Goal: Task Accomplishment & Management: Complete application form

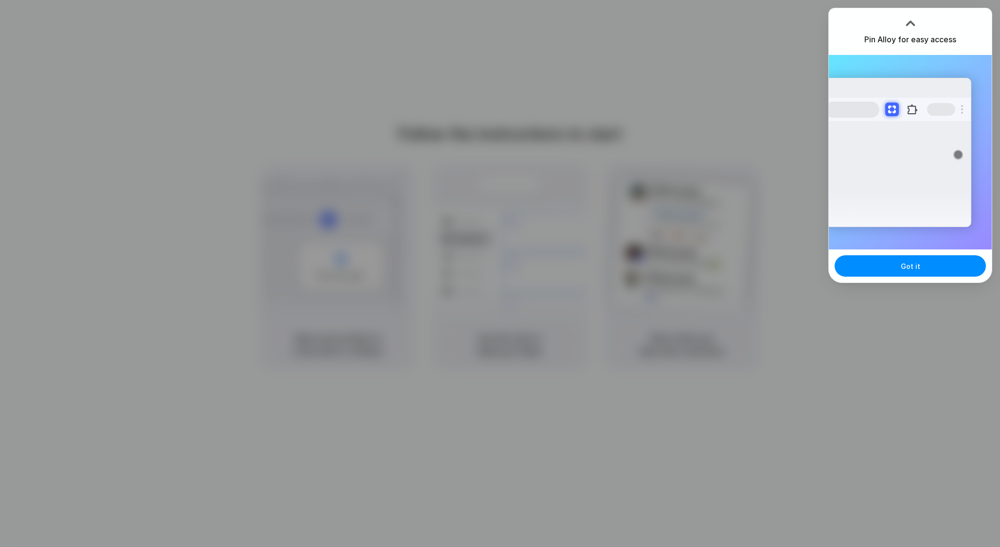
click at [910, 21] on div at bounding box center [911, 23] width 15 height 15
click at [916, 271] on span "Got it" at bounding box center [910, 266] width 19 height 10
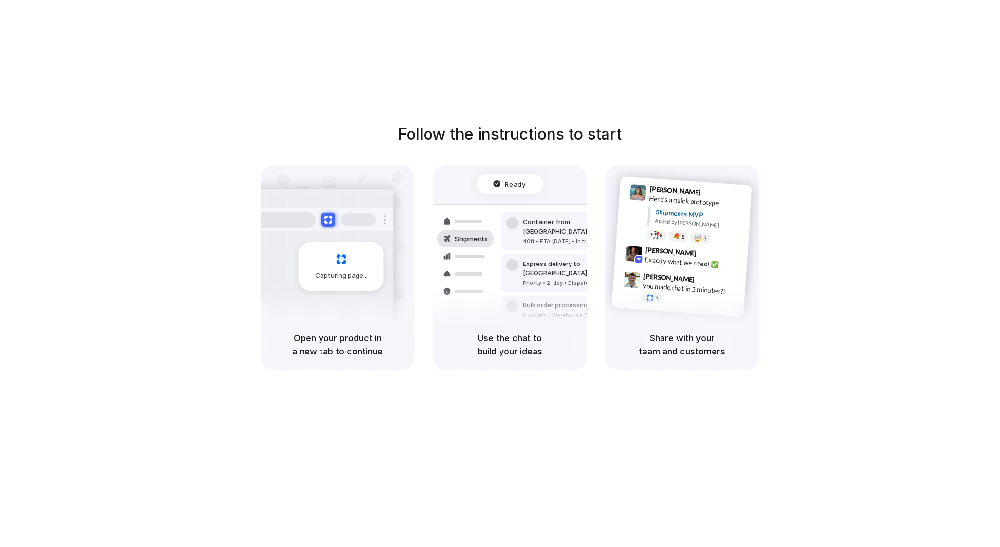
click at [641, 251] on div at bounding box center [634, 254] width 17 height 17
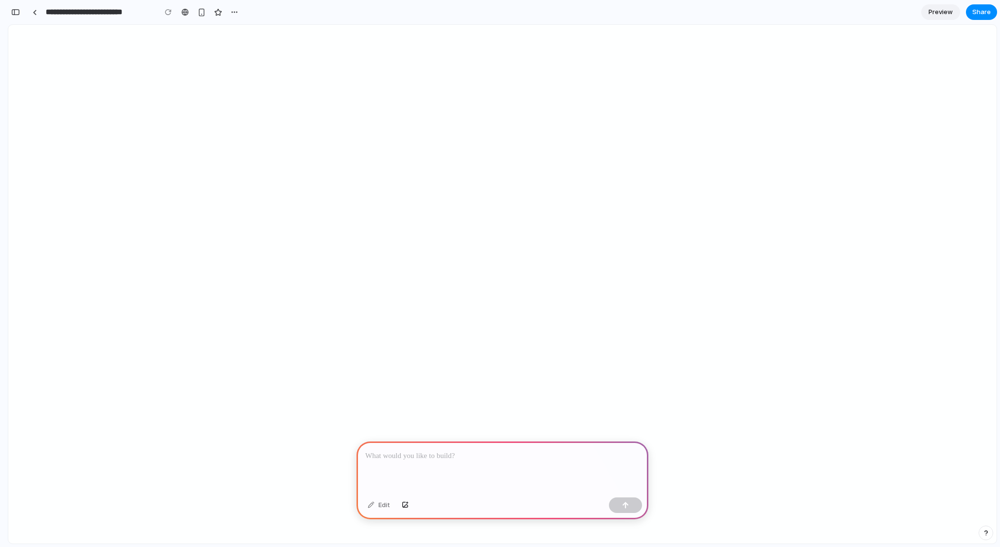
scroll to position [2279, 0]
click at [450, 458] on p at bounding box center [502, 457] width 274 height 12
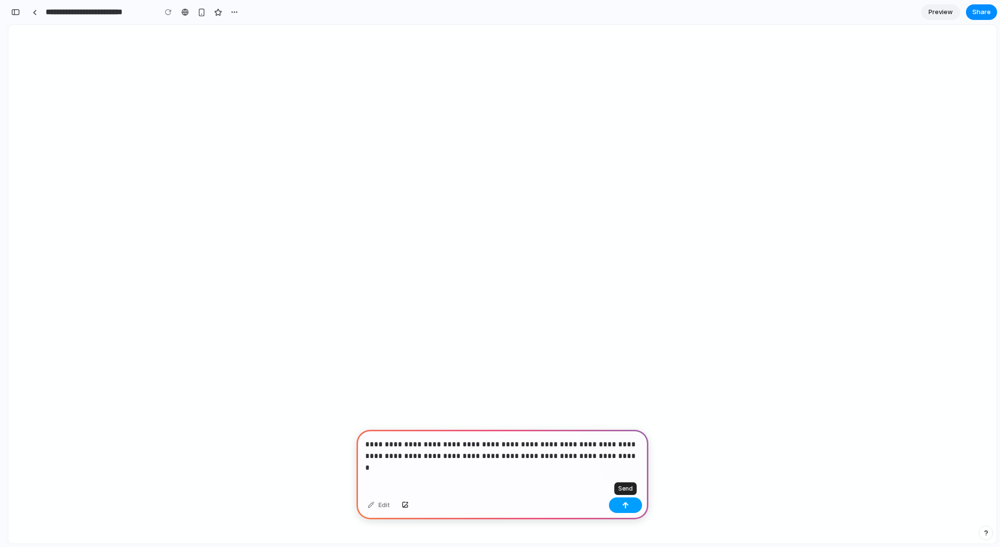
click at [615, 510] on button "button" at bounding box center [625, 506] width 33 height 16
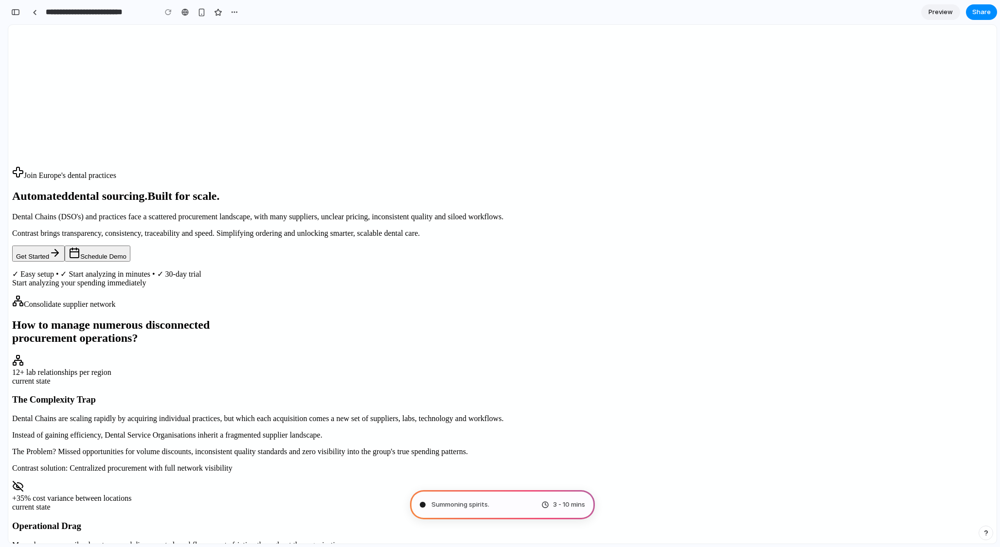
scroll to position [0, 0]
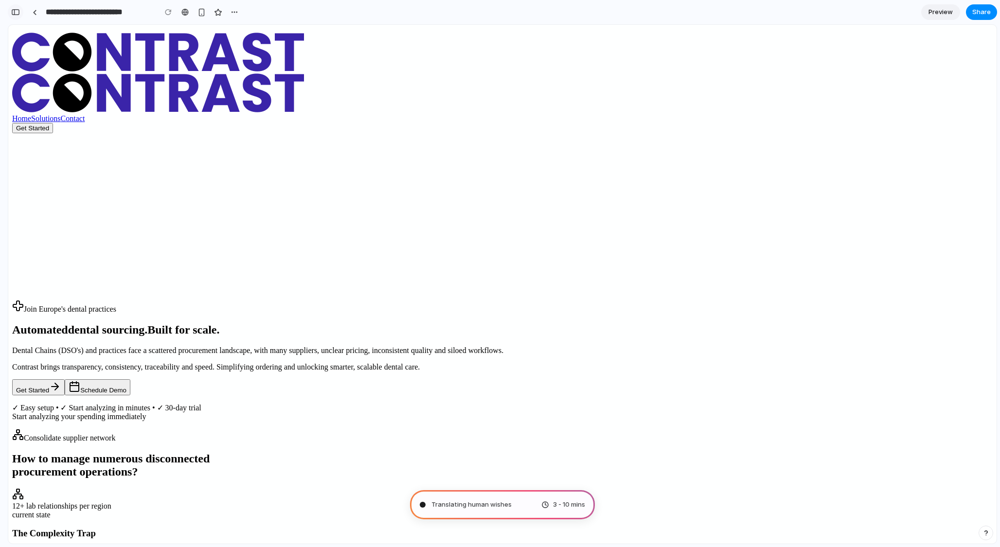
click at [16, 10] on div "button" at bounding box center [15, 12] width 9 height 7
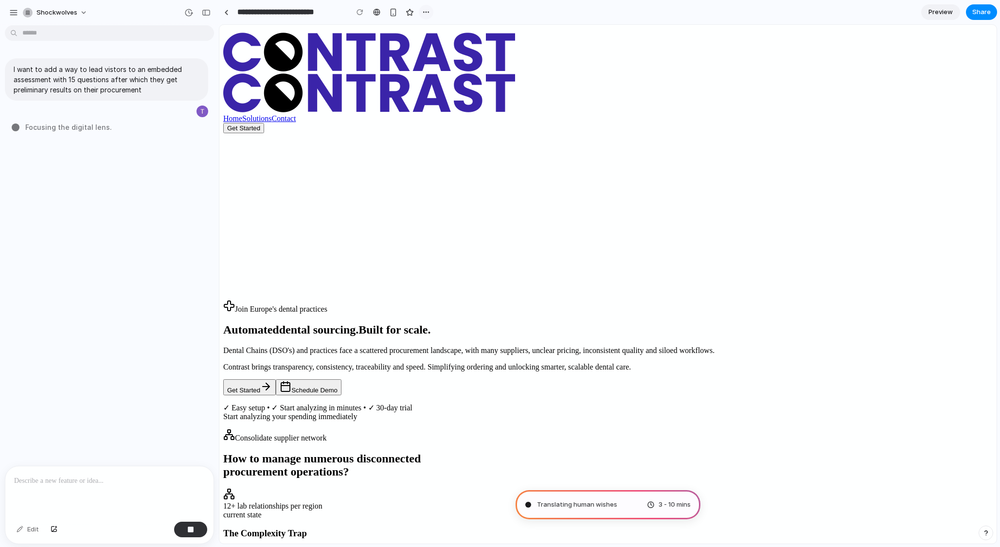
click at [425, 12] on div "button" at bounding box center [426, 12] width 8 height 8
click at [425, 12] on div "Duplicate Delete" at bounding box center [500, 273] width 1000 height 547
type input "**********"
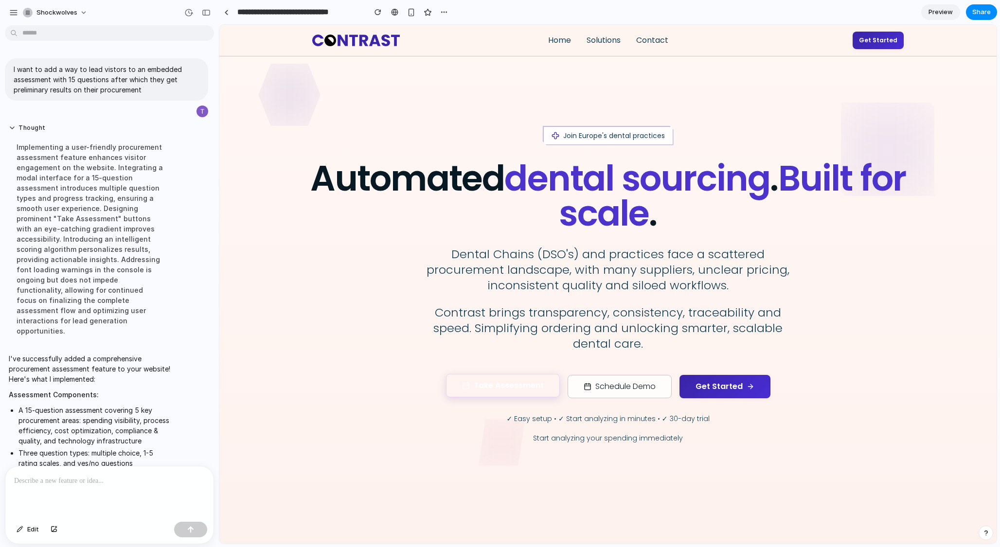
click at [512, 392] on button "Take Assessment" at bounding box center [503, 385] width 114 height 23
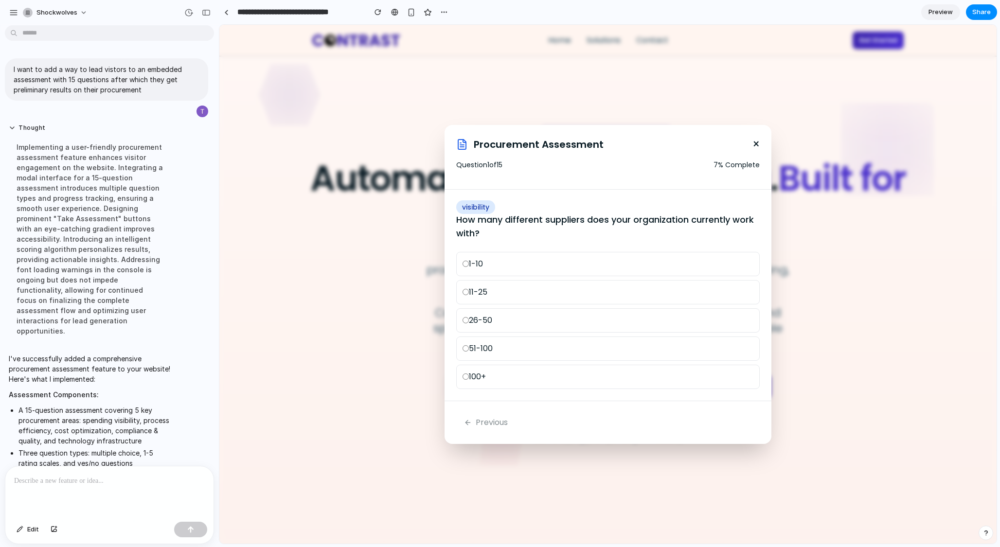
click at [513, 264] on label "1-10" at bounding box center [608, 264] width 304 height 24
click at [733, 420] on button "Next" at bounding box center [733, 422] width 53 height 19
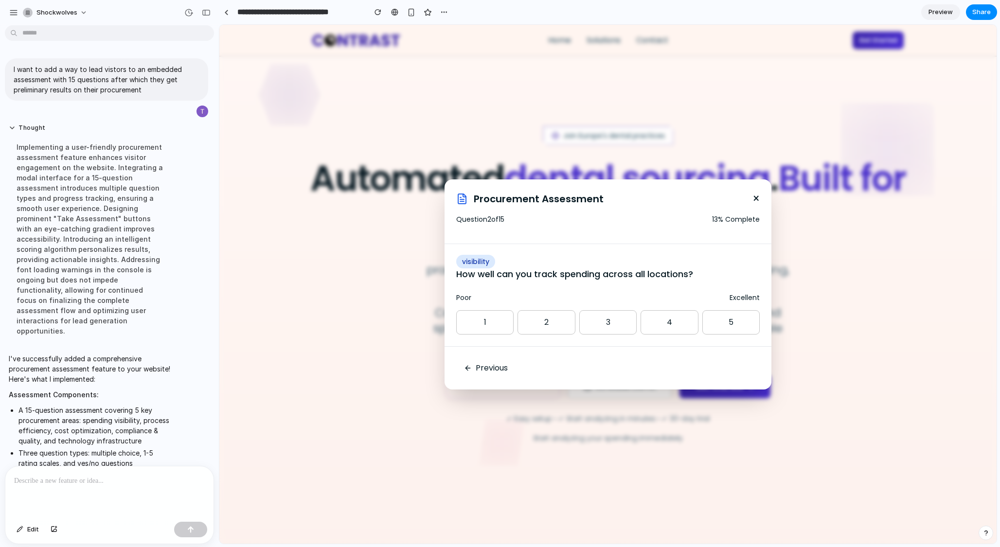
click at [615, 322] on button "3" at bounding box center [608, 322] width 57 height 24
click at [737, 372] on button "Next" at bounding box center [733, 368] width 53 height 19
click at [513, 326] on button "Yes" at bounding box center [530, 321] width 148 height 28
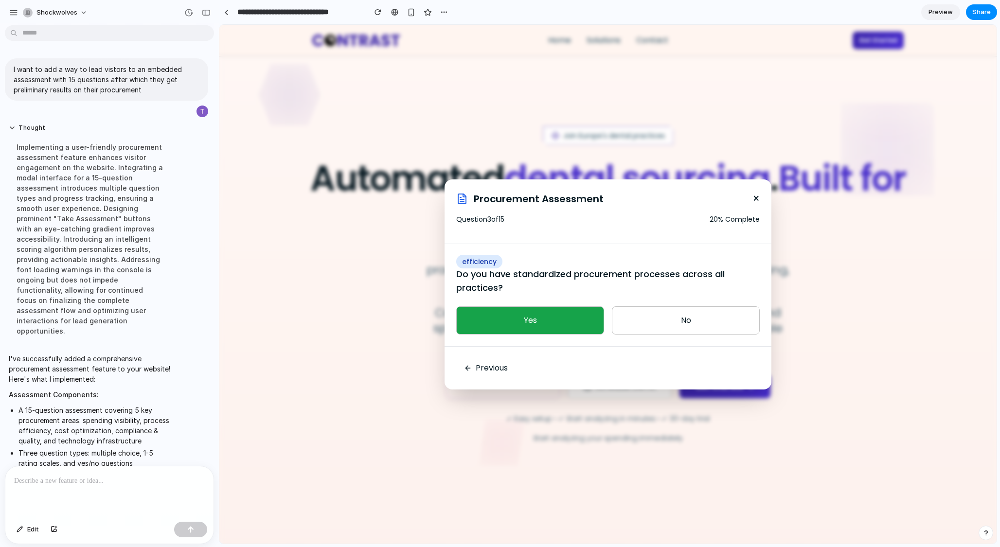
click at [719, 365] on button "Next" at bounding box center [733, 368] width 53 height 19
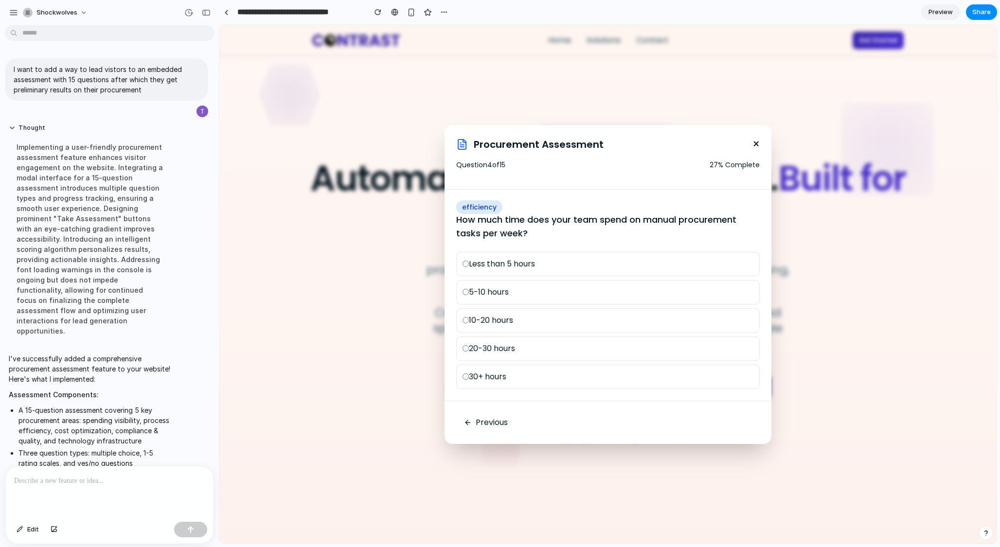
click at [573, 356] on label "20-30 hours" at bounding box center [608, 349] width 304 height 24
click at [724, 418] on button "Next" at bounding box center [733, 422] width 53 height 19
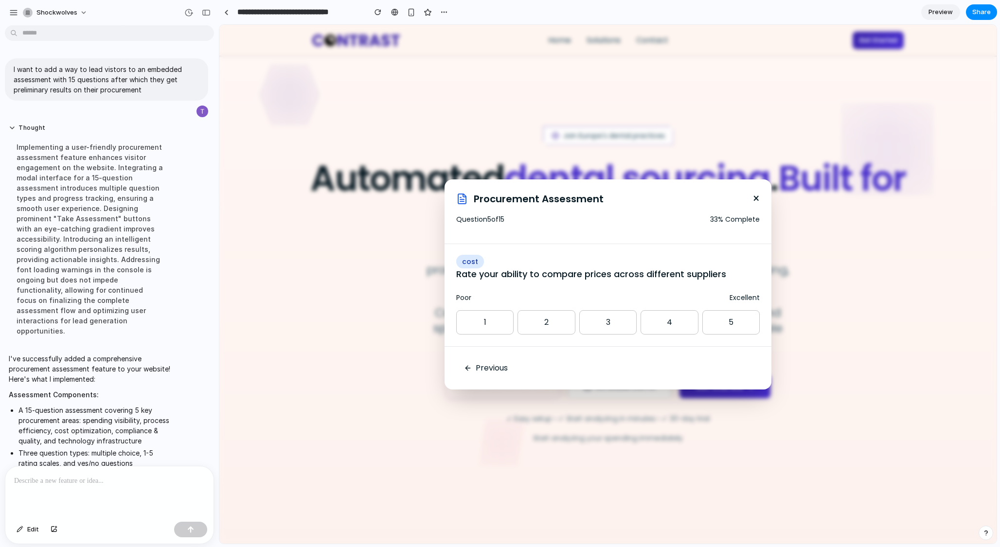
click at [716, 325] on button "5" at bounding box center [731, 322] width 57 height 24
click at [726, 365] on button "Next" at bounding box center [733, 368] width 53 height 19
click at [704, 332] on button "No" at bounding box center [686, 321] width 148 height 28
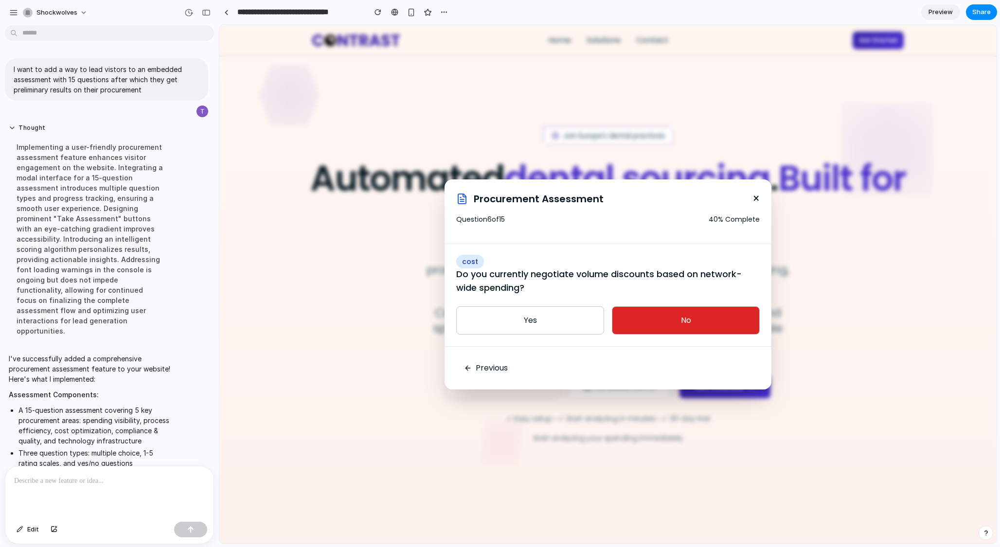
click at [726, 368] on button "Next" at bounding box center [733, 368] width 53 height 19
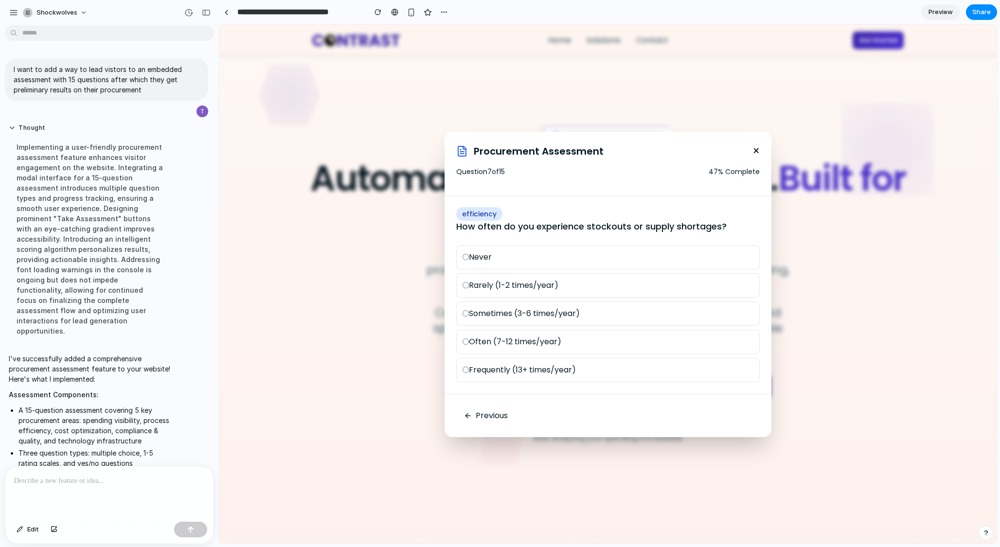
click at [691, 347] on label "Often (7-12 times/year)" at bounding box center [608, 342] width 304 height 24
click at [726, 412] on button "Next" at bounding box center [733, 415] width 53 height 19
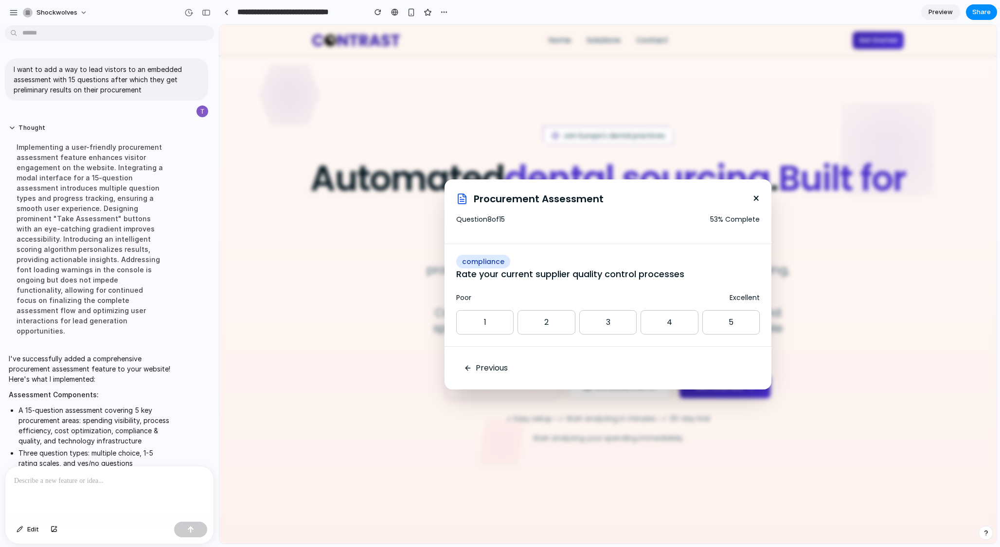
click at [674, 325] on button "4" at bounding box center [669, 322] width 57 height 24
click at [728, 357] on div "Previous Next" at bounding box center [608, 367] width 327 height 43
click at [726, 363] on button "Next" at bounding box center [733, 368] width 53 height 19
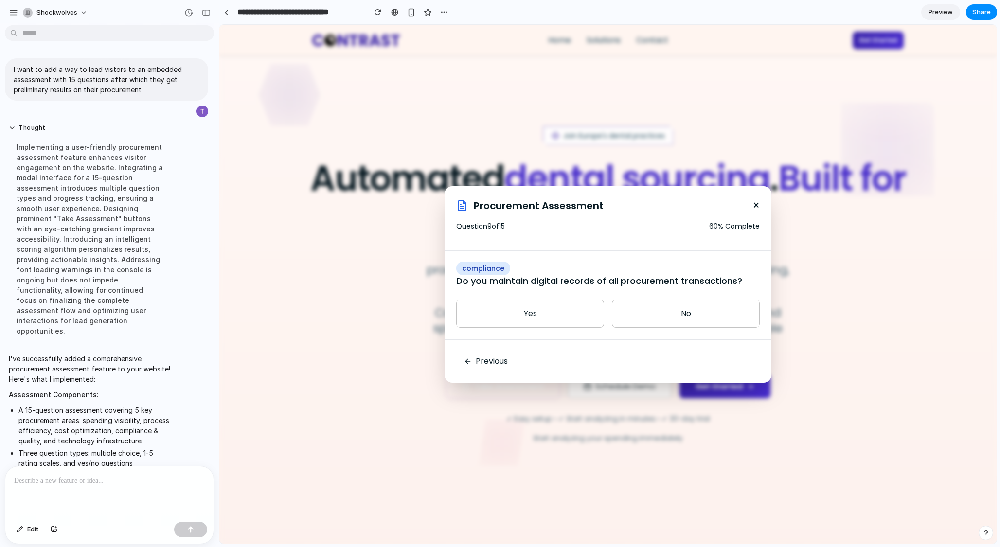
click at [649, 304] on button "No" at bounding box center [686, 314] width 148 height 28
click at [714, 356] on button "Next" at bounding box center [733, 361] width 53 height 19
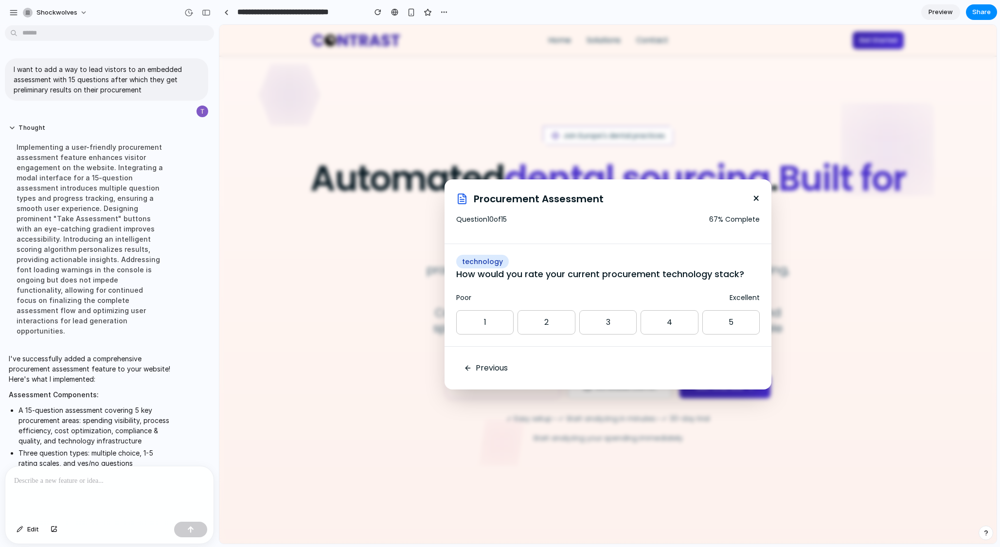
click at [651, 314] on button "4" at bounding box center [669, 322] width 57 height 24
click at [707, 359] on div "Previous Next" at bounding box center [608, 367] width 327 height 43
click at [558, 327] on button "2" at bounding box center [546, 322] width 57 height 24
drag, startPoint x: 711, startPoint y: 351, endPoint x: 717, endPoint y: 363, distance: 12.8
click at [712, 352] on div "Previous Next" at bounding box center [608, 367] width 327 height 43
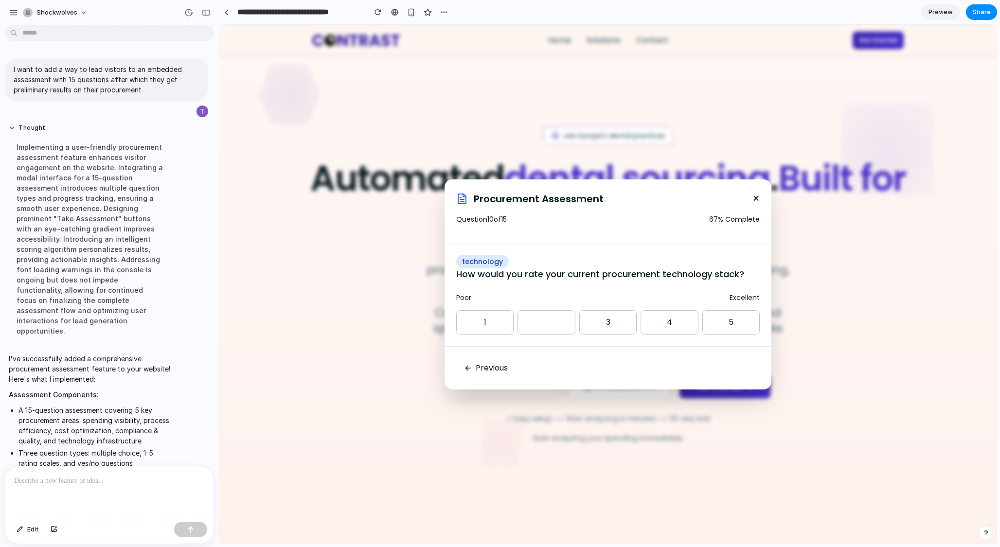
click at [718, 364] on button "Next" at bounding box center [733, 368] width 53 height 19
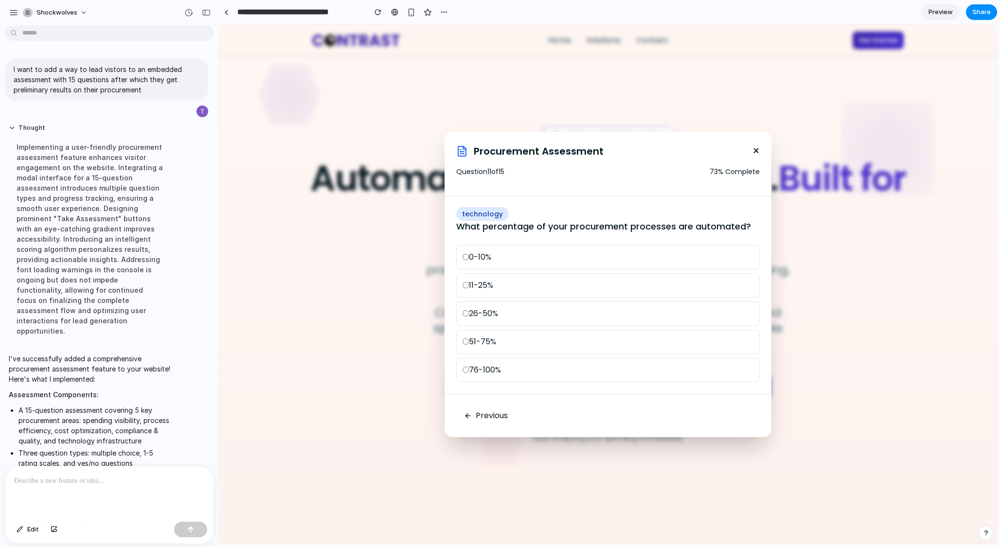
drag, startPoint x: 658, startPoint y: 360, endPoint x: 687, endPoint y: 374, distance: 31.6
click at [658, 360] on label "76-100%" at bounding box center [608, 370] width 304 height 24
click at [722, 413] on button "Next" at bounding box center [733, 415] width 53 height 19
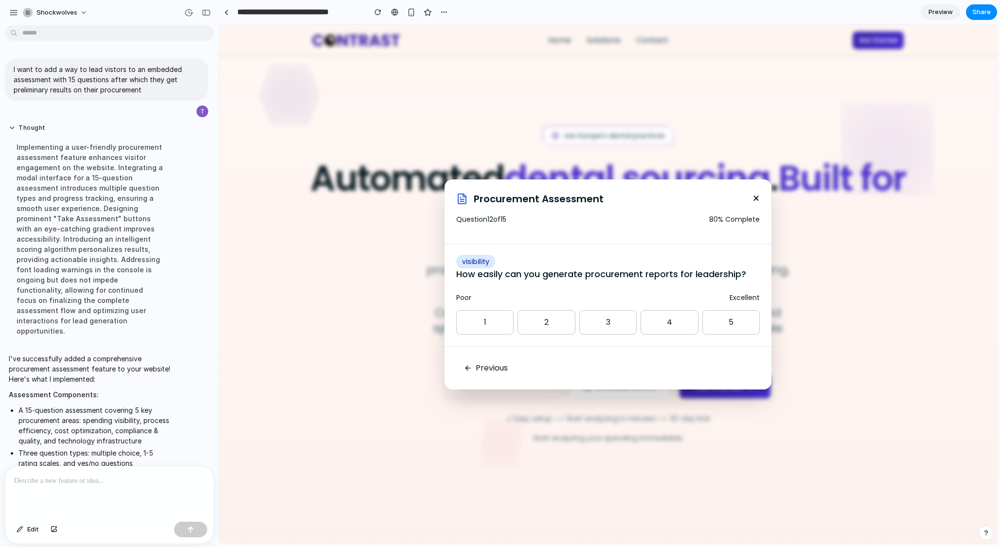
click at [725, 323] on button "5" at bounding box center [731, 322] width 57 height 24
click at [735, 359] on button "Next" at bounding box center [733, 368] width 53 height 19
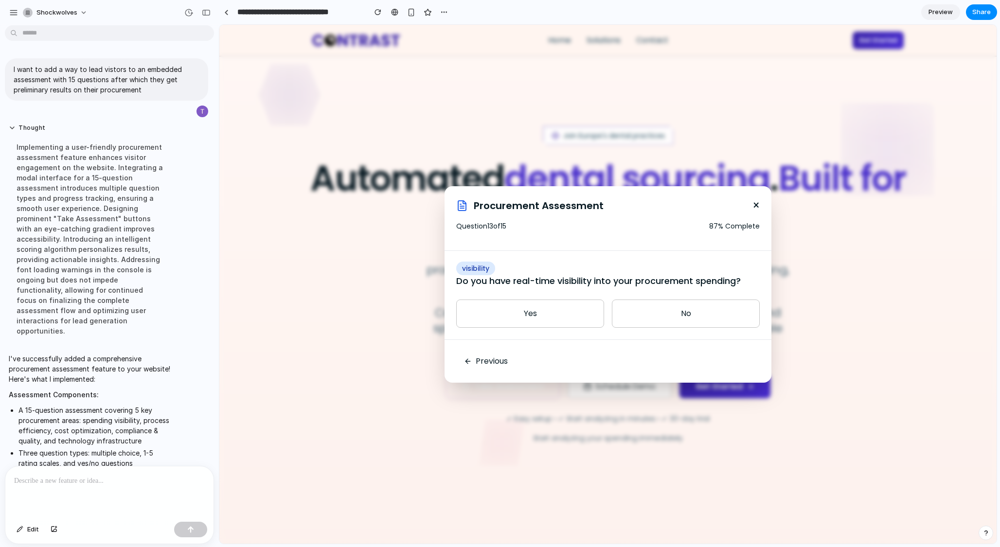
drag, startPoint x: 584, startPoint y: 309, endPoint x: 674, endPoint y: 347, distance: 98.1
click at [584, 309] on button "Yes" at bounding box center [530, 314] width 148 height 28
click at [728, 356] on button "Next" at bounding box center [733, 361] width 53 height 19
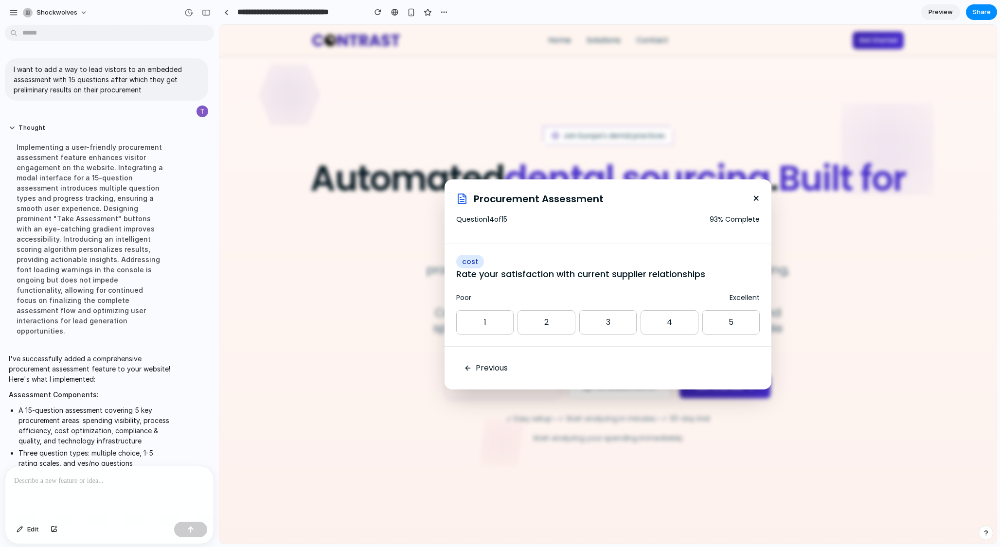
drag, startPoint x: 686, startPoint y: 324, endPoint x: 699, endPoint y: 346, distance: 25.7
click at [686, 324] on button "4" at bounding box center [669, 322] width 57 height 24
click at [733, 371] on button "Next" at bounding box center [733, 368] width 53 height 19
click at [725, 325] on button "5" at bounding box center [731, 322] width 57 height 24
click at [729, 370] on button "Complete Assessment" at bounding box center [698, 368] width 123 height 19
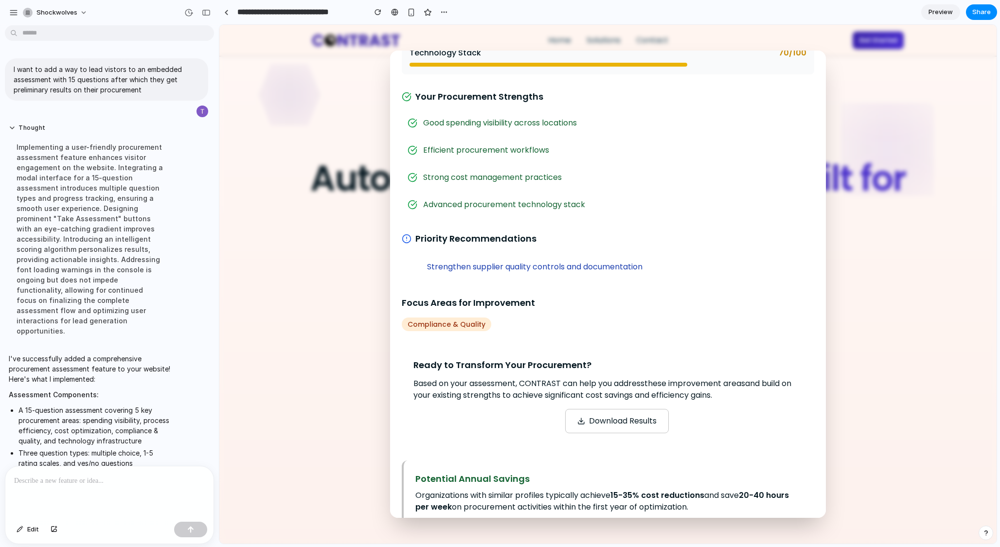
scroll to position [402, 0]
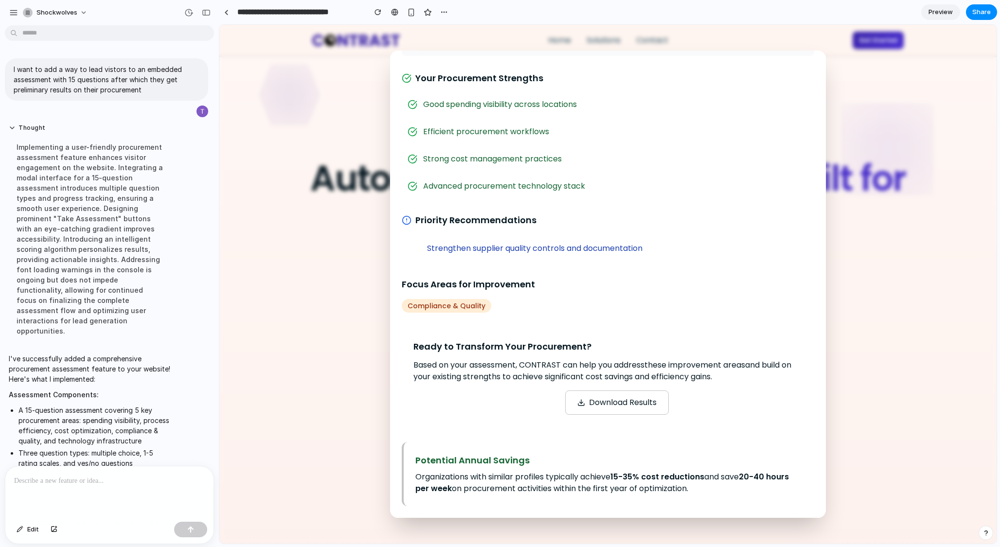
click at [613, 403] on button "Download Results" at bounding box center [617, 403] width 104 height 24
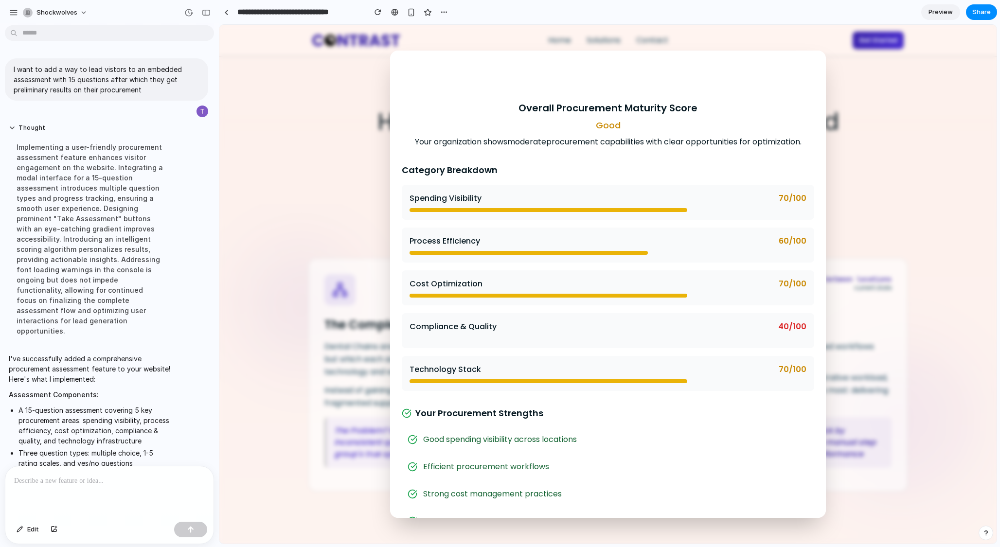
scroll to position [0, 0]
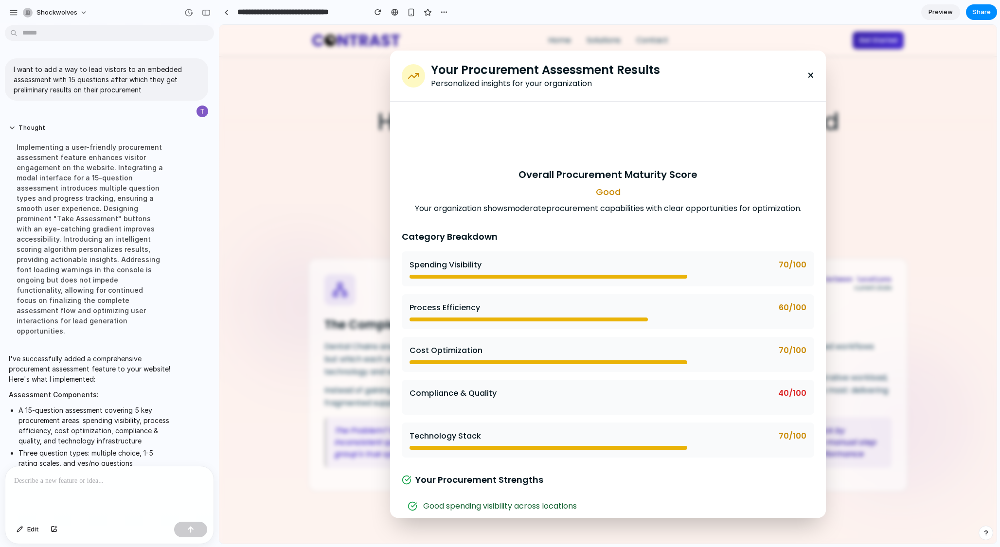
click at [898, 235] on div "Your Procurement Assessment Results Personalized insights for your organization…" at bounding box center [608, 284] width 778 height 519
click at [813, 76] on button "×" at bounding box center [810, 76] width 7 height 16
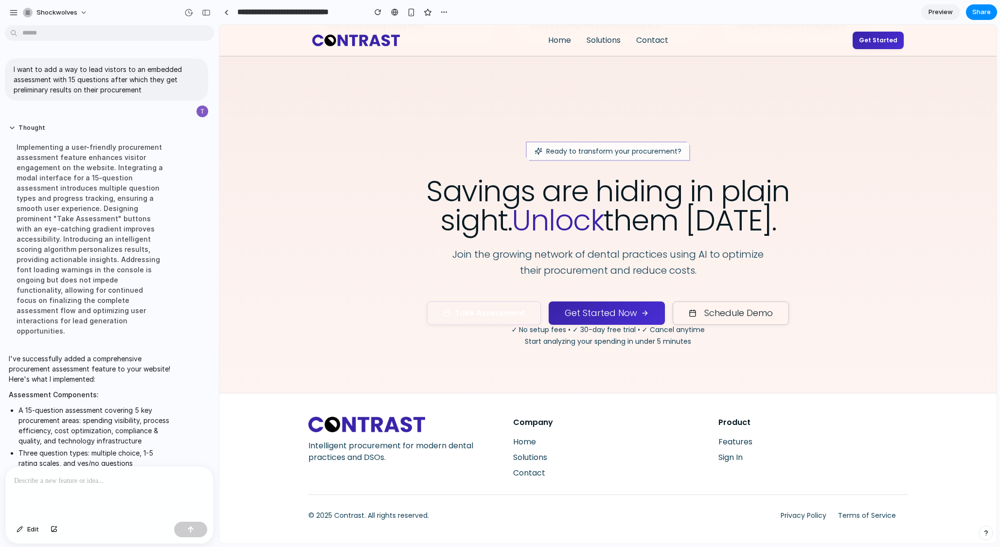
scroll to position [307, 0]
